Goal: Information Seeking & Learning: Learn about a topic

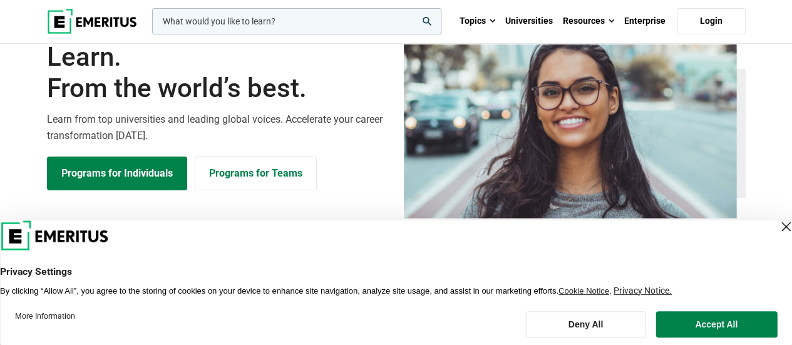
click at [153, 282] on div "Privacy Settings By clicking “Allow All”, you agree to the storing of cookies o…" at bounding box center [396, 280] width 792 height 31
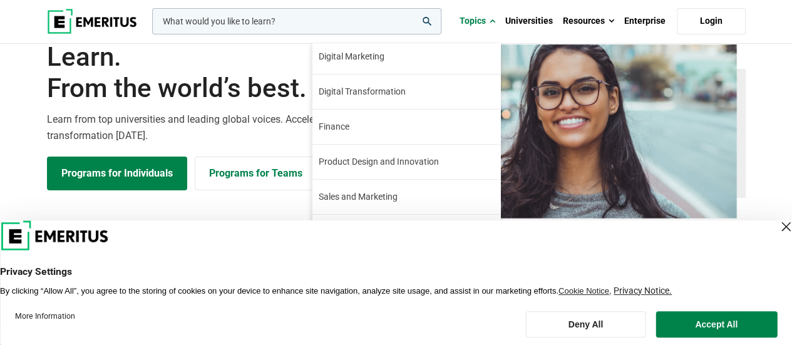
scroll to position [110, 0]
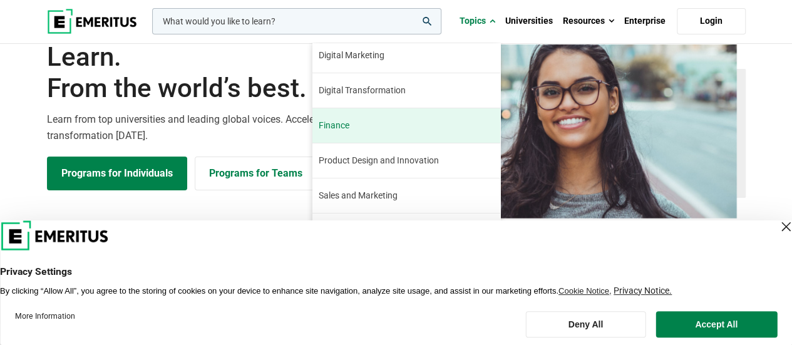
click at [355, 131] on link "Finance The finance industry has remained relatively stable through the turbule…" at bounding box center [406, 125] width 188 height 34
click at [344, 130] on span "Finance" at bounding box center [334, 125] width 31 height 13
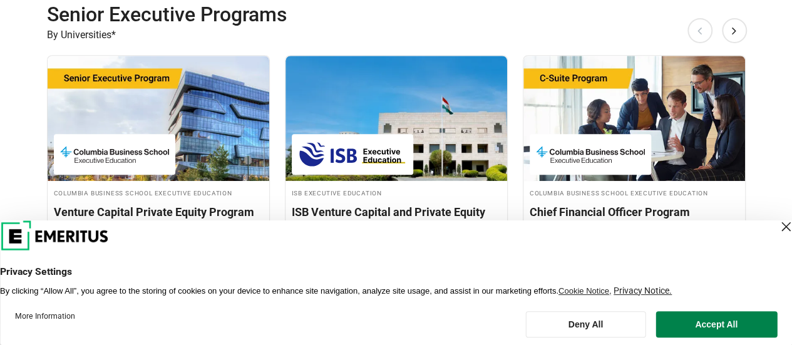
scroll to position [286, 0]
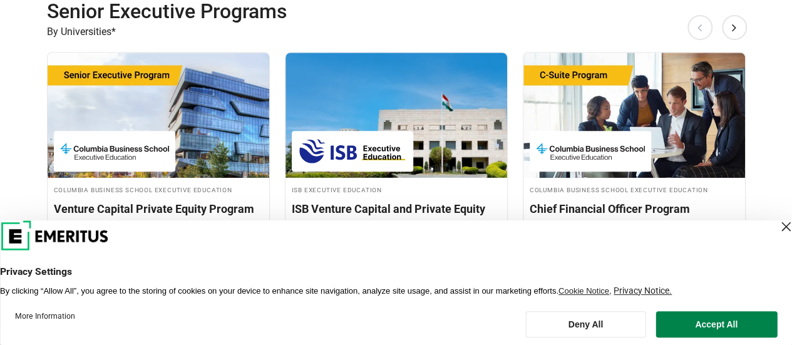
click at [777, 226] on div "Close Layer" at bounding box center [786, 227] width 18 height 18
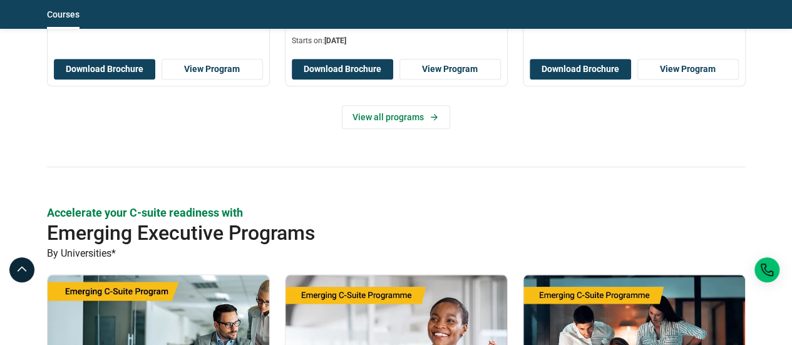
scroll to position [517, 0]
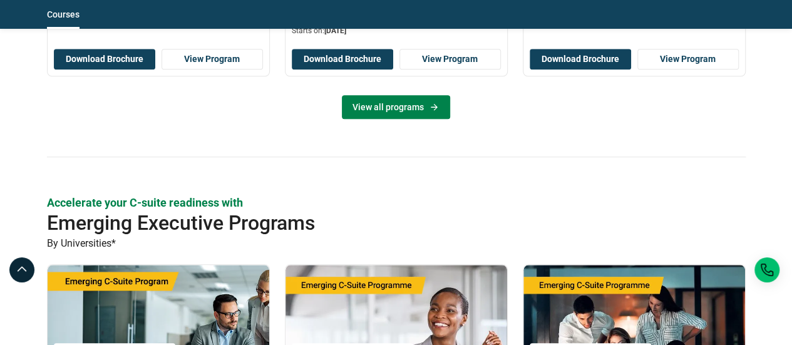
click at [402, 95] on link "View all programs" at bounding box center [396, 107] width 108 height 24
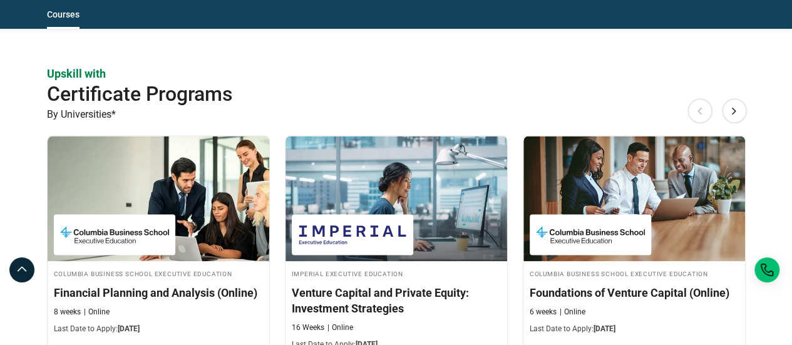
scroll to position [1155, 0]
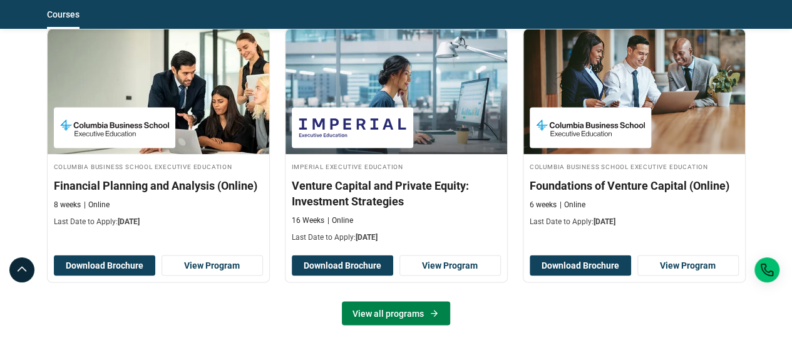
click at [398, 301] on link "View all programs" at bounding box center [396, 313] width 108 height 24
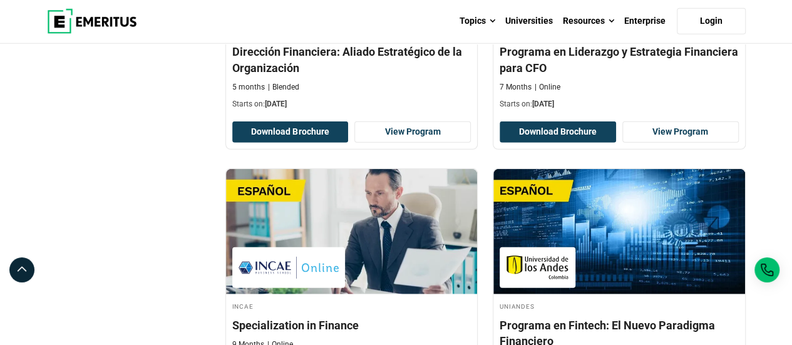
scroll to position [1656, 0]
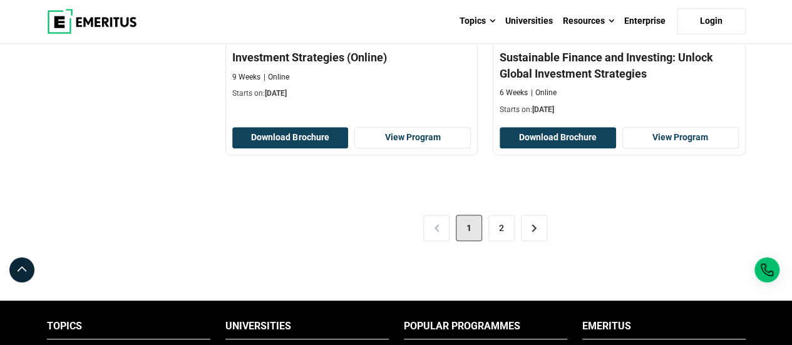
scroll to position [2678, 0]
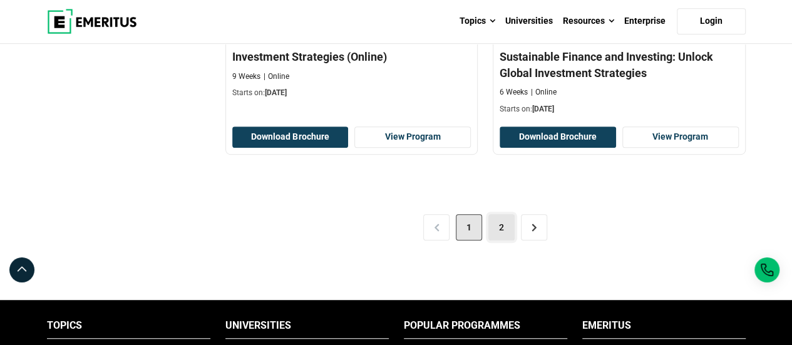
click at [497, 228] on link "2" at bounding box center [501, 227] width 26 height 26
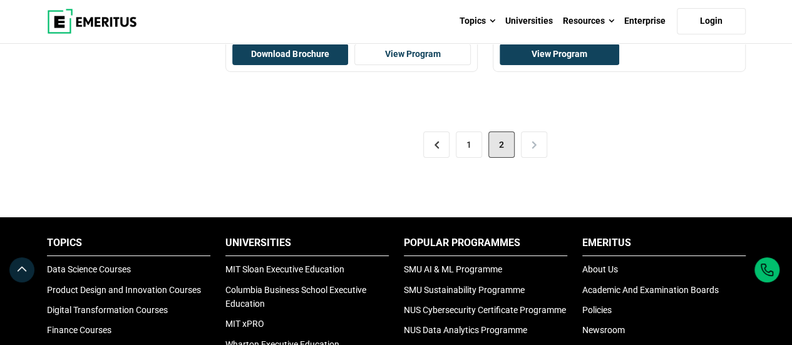
scroll to position [2238, 0]
